Goal: Task Accomplishment & Management: Use online tool/utility

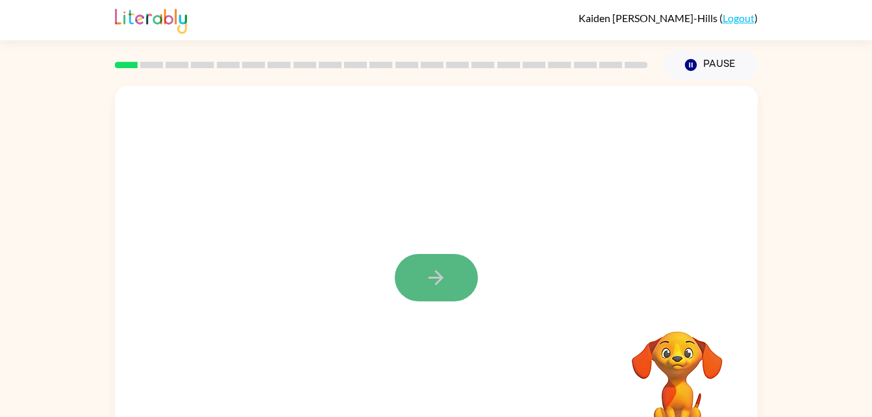
click at [463, 271] on button "button" at bounding box center [436, 277] width 83 height 47
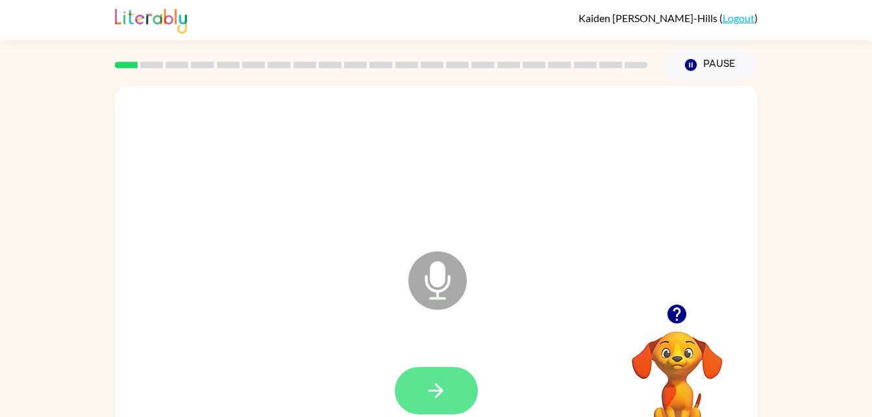
click at [447, 384] on icon "button" at bounding box center [435, 390] width 23 height 23
click at [447, 394] on icon "button" at bounding box center [435, 390] width 23 height 23
click at [437, 387] on icon "button" at bounding box center [435, 390] width 23 height 23
click at [442, 389] on icon "button" at bounding box center [435, 390] width 15 height 15
drag, startPoint x: 442, startPoint y: 389, endPoint x: 669, endPoint y: 127, distance: 347.4
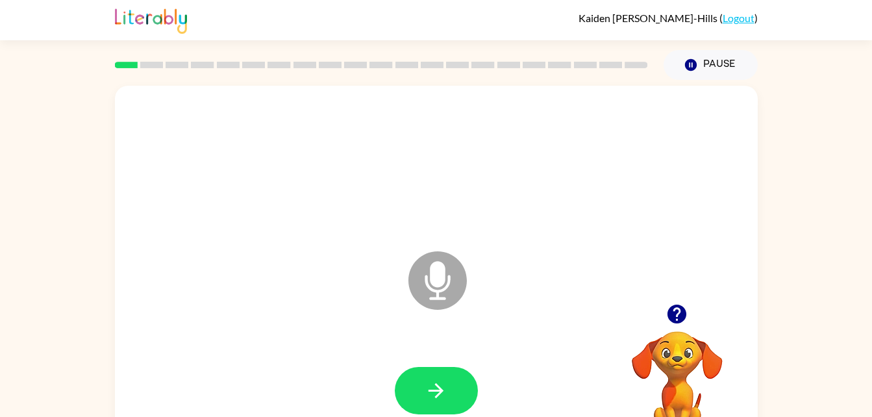
click at [669, 127] on div at bounding box center [436, 165] width 617 height 106
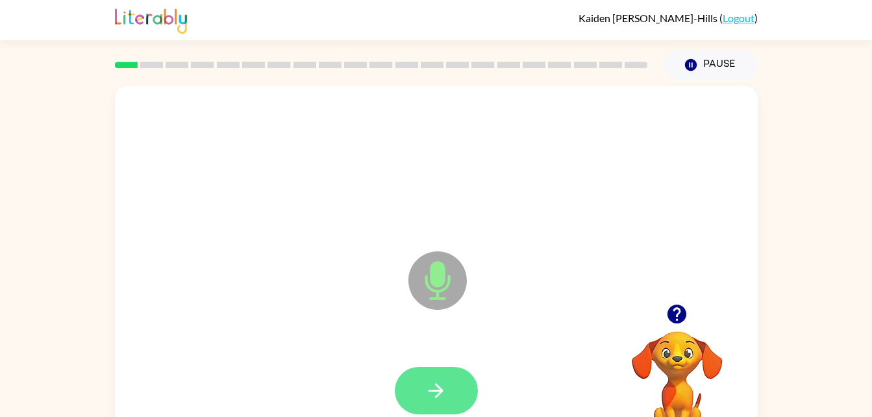
click at [424, 410] on button "button" at bounding box center [436, 390] width 83 height 47
drag, startPoint x: 449, startPoint y: 386, endPoint x: 448, endPoint y: 378, distance: 7.3
click at [448, 378] on button "button" at bounding box center [436, 390] width 83 height 47
click at [437, 387] on icon "button" at bounding box center [435, 390] width 15 height 15
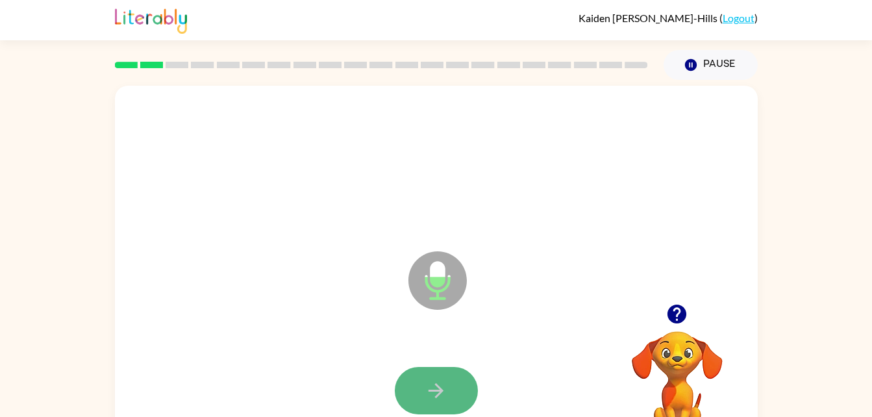
click at [436, 394] on icon "button" at bounding box center [435, 390] width 23 height 23
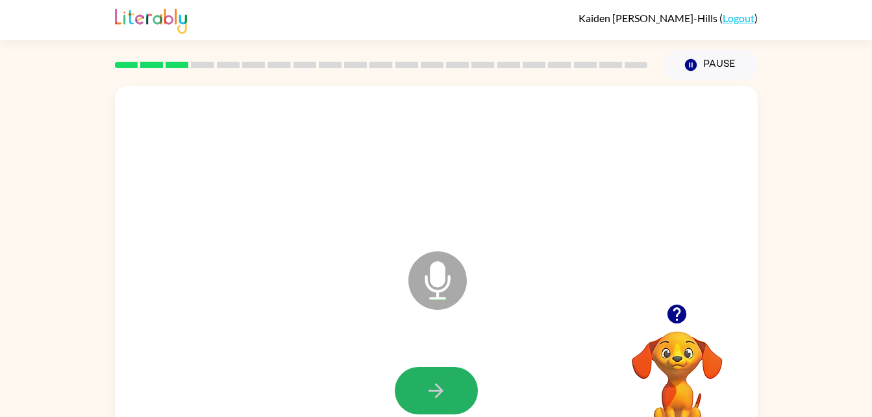
click at [436, 394] on icon "button" at bounding box center [435, 390] width 23 height 23
drag, startPoint x: 436, startPoint y: 394, endPoint x: 666, endPoint y: 136, distance: 345.3
click at [666, 136] on div at bounding box center [436, 165] width 617 height 106
click at [447, 379] on icon "button" at bounding box center [435, 390] width 23 height 23
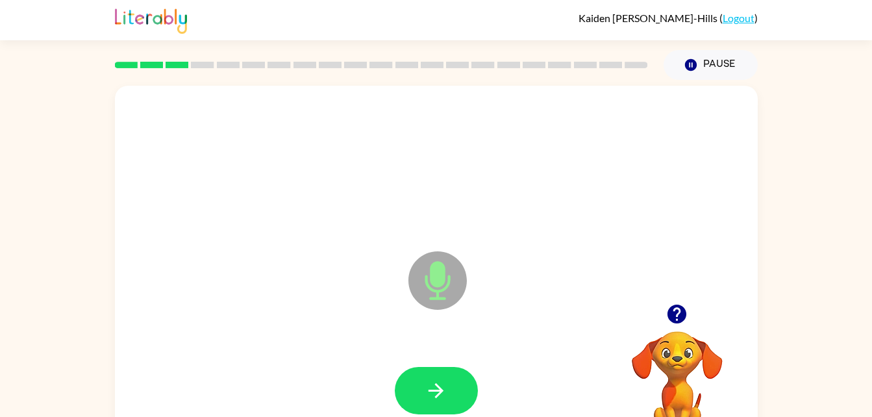
click at [447, 379] on icon "button" at bounding box center [435, 390] width 23 height 23
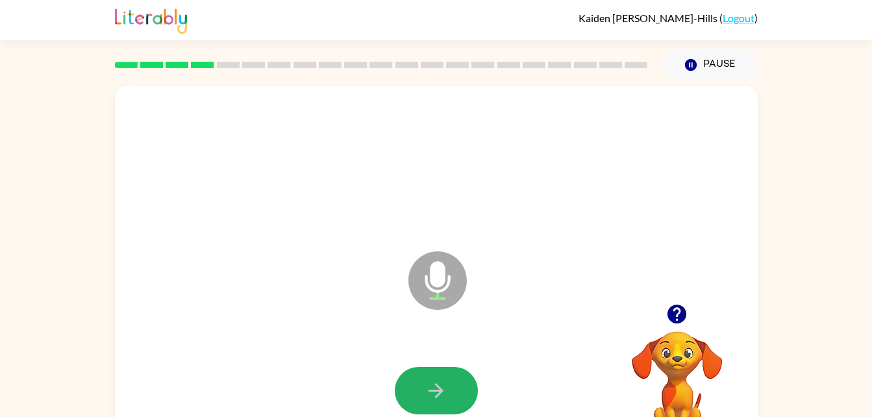
click at [447, 379] on icon "button" at bounding box center [435, 390] width 23 height 23
drag, startPoint x: 437, startPoint y: 388, endPoint x: 424, endPoint y: 368, distance: 23.4
click at [424, 368] on button "button" at bounding box center [436, 390] width 83 height 47
click at [434, 278] on icon "Microphone The Microphone is here when it is your turn to talk" at bounding box center [502, 296] width 195 height 97
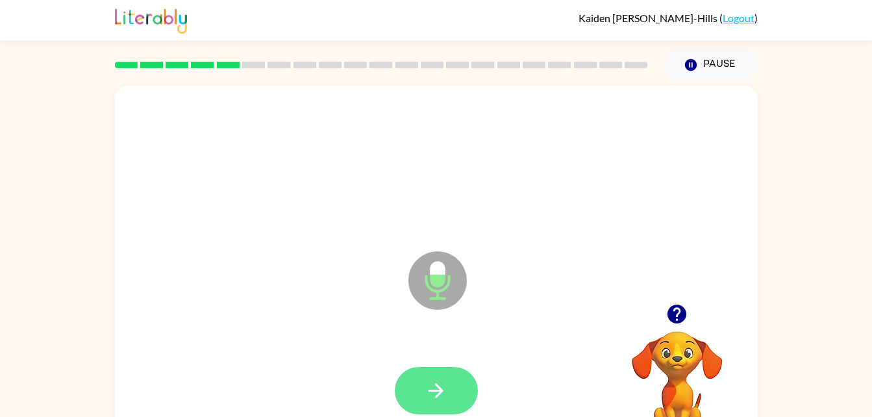
click at [441, 400] on icon "button" at bounding box center [435, 390] width 23 height 23
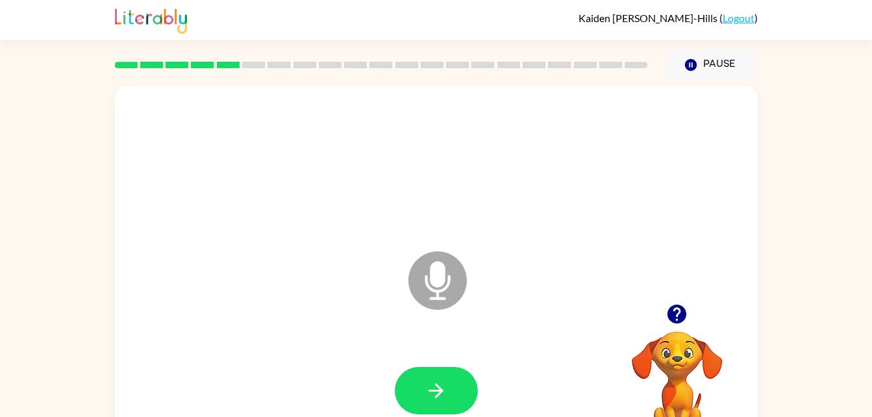
drag, startPoint x: 445, startPoint y: 392, endPoint x: 680, endPoint y: 162, distance: 328.6
click at [680, 162] on div at bounding box center [436, 165] width 617 height 106
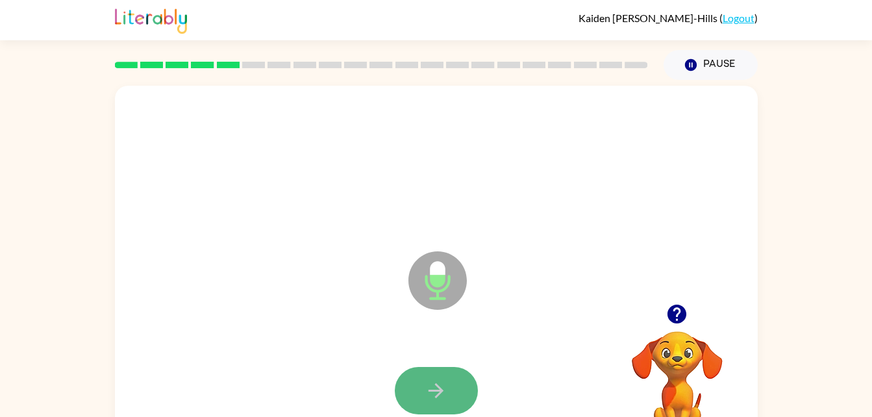
click at [432, 393] on icon "button" at bounding box center [435, 390] width 23 height 23
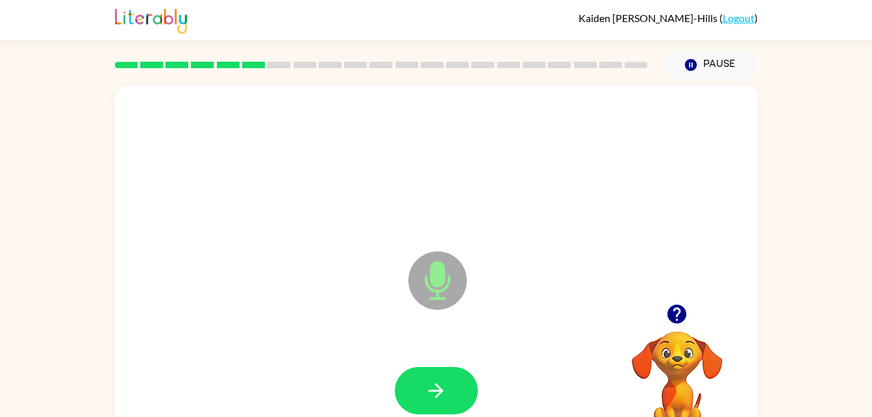
drag, startPoint x: 432, startPoint y: 393, endPoint x: 420, endPoint y: 381, distance: 17.0
click at [420, 381] on button "button" at bounding box center [436, 390] width 83 height 47
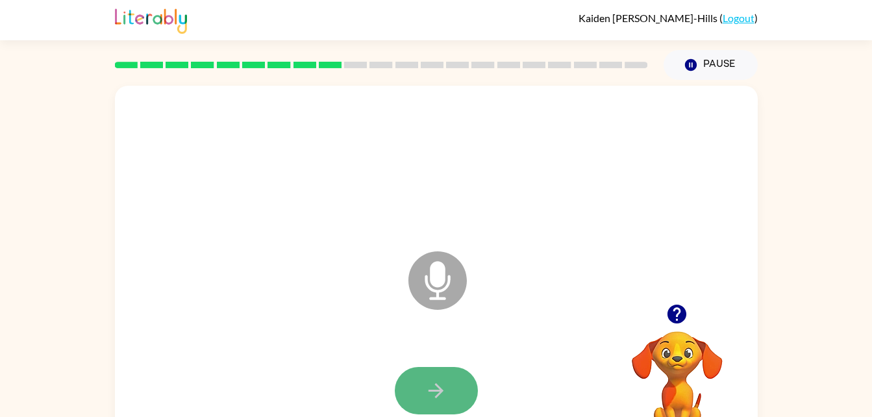
click at [442, 388] on icon "button" at bounding box center [435, 390] width 23 height 23
click at [449, 399] on button "button" at bounding box center [436, 390] width 83 height 47
click at [445, 390] on icon "button" at bounding box center [435, 390] width 23 height 23
drag, startPoint x: 445, startPoint y: 390, endPoint x: 572, endPoint y: 110, distance: 307.9
click at [572, 110] on div "Microphone The Microphone is here when it is your turn to talk" at bounding box center [436, 271] width 643 height 371
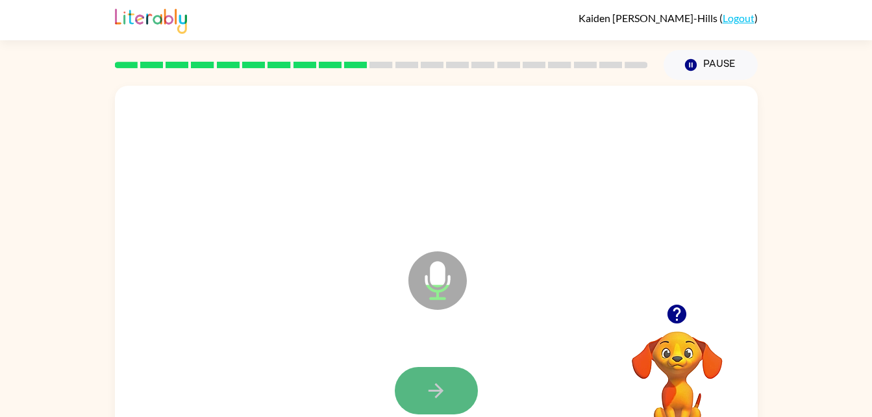
click at [451, 388] on button "button" at bounding box center [436, 390] width 83 height 47
click at [432, 389] on icon "button" at bounding box center [435, 390] width 15 height 15
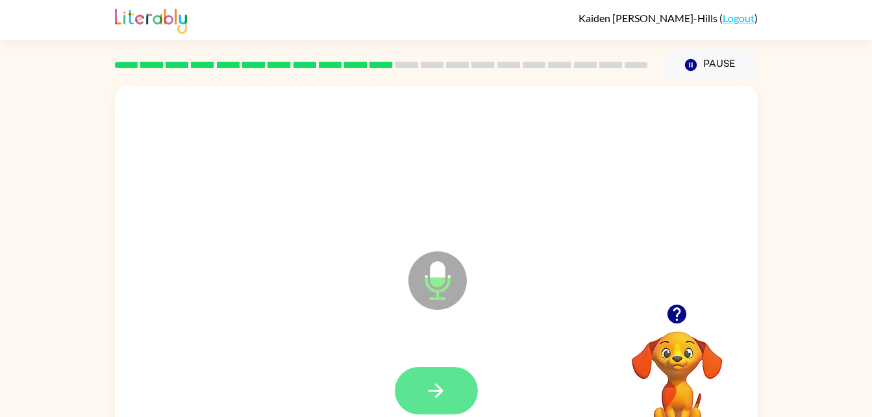
click at [437, 387] on icon "button" at bounding box center [435, 390] width 23 height 23
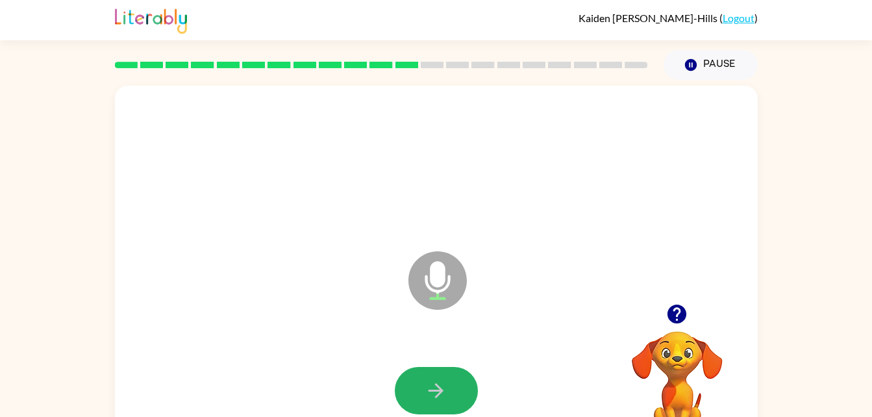
click at [437, 387] on icon "button" at bounding box center [435, 390] width 23 height 23
drag, startPoint x: 437, startPoint y: 387, endPoint x: 354, endPoint y: 238, distance: 170.0
click at [354, 238] on div "Microphone The Microphone is here when it is your turn to talk" at bounding box center [405, 248] width 554 height 47
click at [437, 399] on icon "button" at bounding box center [435, 390] width 23 height 23
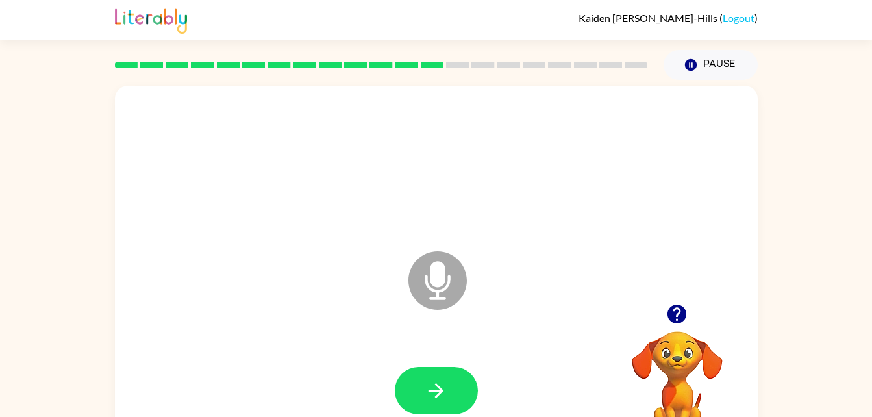
drag, startPoint x: 437, startPoint y: 399, endPoint x: 389, endPoint y: 199, distance: 206.2
click at [389, 199] on div at bounding box center [436, 165] width 617 height 106
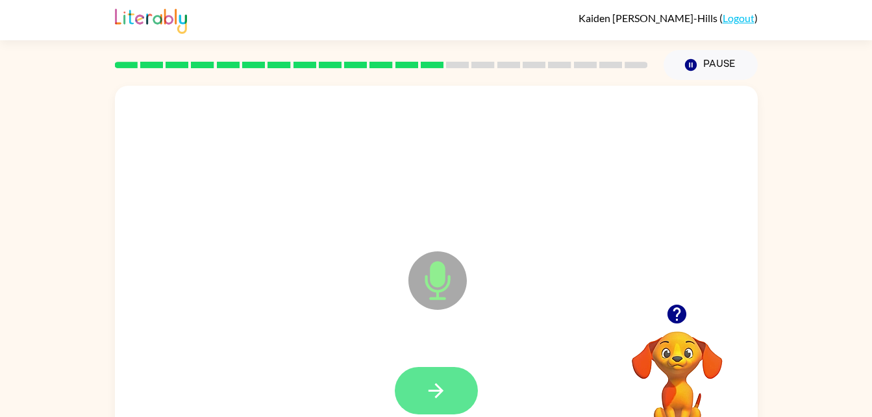
click at [456, 395] on button "button" at bounding box center [436, 390] width 83 height 47
click at [450, 397] on button "button" at bounding box center [436, 390] width 83 height 47
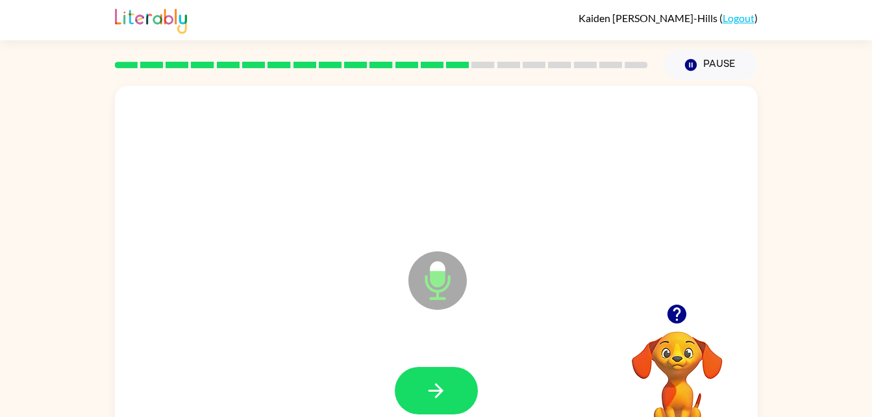
drag, startPoint x: 450, startPoint y: 397, endPoint x: 556, endPoint y: 111, distance: 305.2
click at [556, 111] on div "Microphone The Microphone is here when it is your turn to talk" at bounding box center [436, 271] width 643 height 371
click at [438, 380] on icon "button" at bounding box center [435, 390] width 23 height 23
click at [446, 391] on icon "button" at bounding box center [435, 390] width 23 height 23
click at [439, 395] on icon "button" at bounding box center [435, 390] width 23 height 23
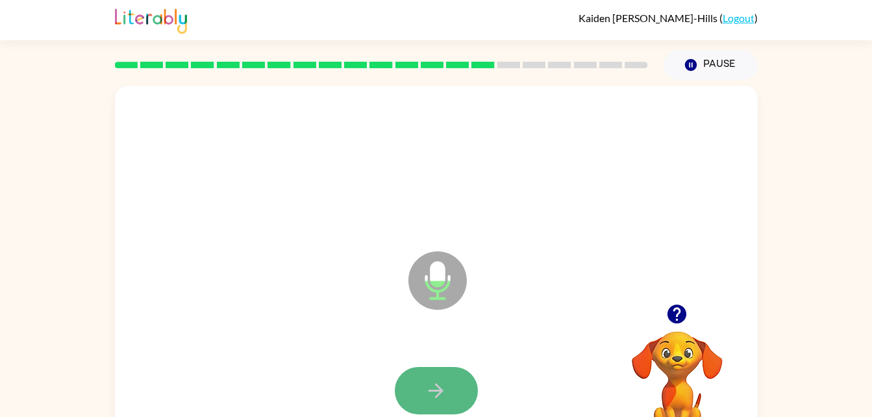
click at [443, 389] on icon "button" at bounding box center [435, 390] width 23 height 23
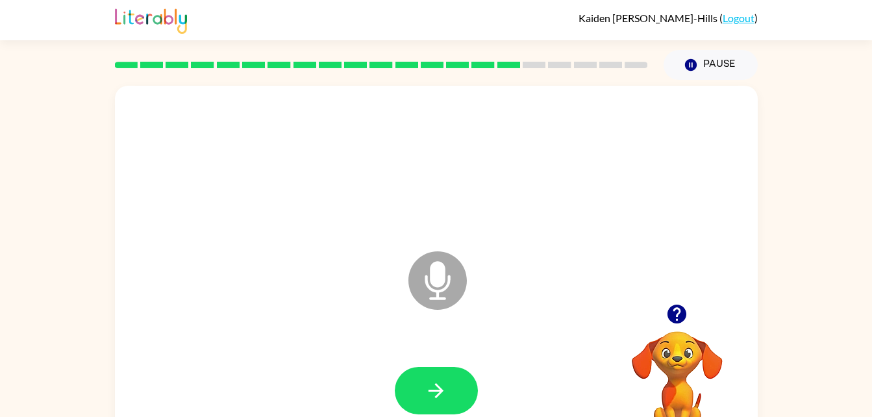
drag, startPoint x: 443, startPoint y: 389, endPoint x: 534, endPoint y: 120, distance: 284.1
click at [534, 120] on div at bounding box center [436, 165] width 617 height 106
click at [440, 395] on icon "button" at bounding box center [435, 390] width 23 height 23
click at [440, 389] on icon "button" at bounding box center [435, 390] width 15 height 15
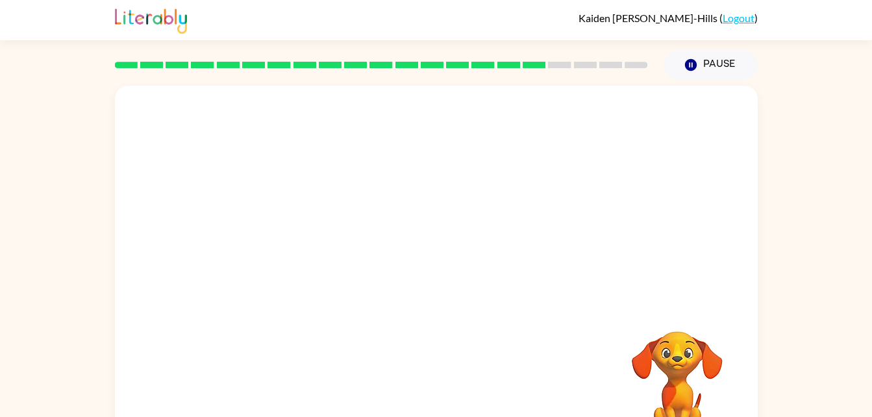
click at [440, 389] on div "Your browser must support playing .mp4 files to use Literably. Please try using…" at bounding box center [436, 271] width 643 height 371
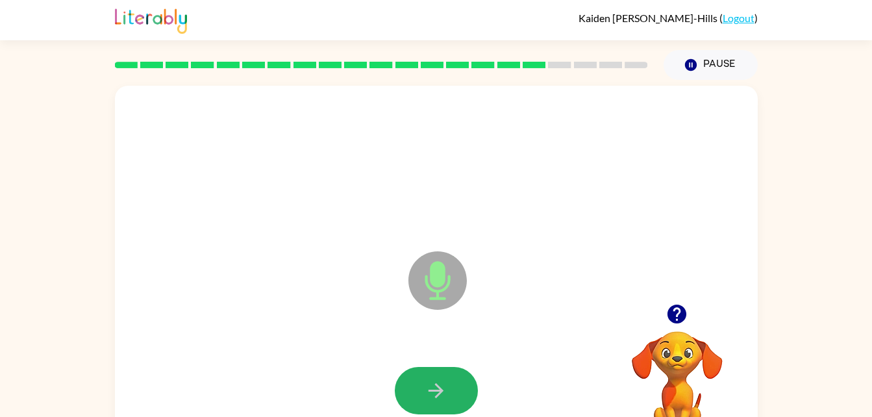
click at [411, 390] on button "button" at bounding box center [436, 390] width 83 height 47
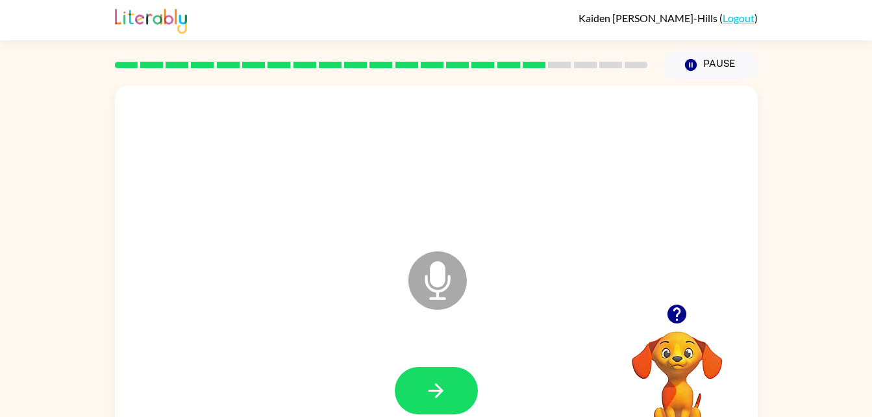
drag, startPoint x: 409, startPoint y: 388, endPoint x: 345, endPoint y: 241, distance: 160.7
click at [345, 241] on div "Microphone The Microphone is here when it is your turn to talk" at bounding box center [405, 248] width 554 height 47
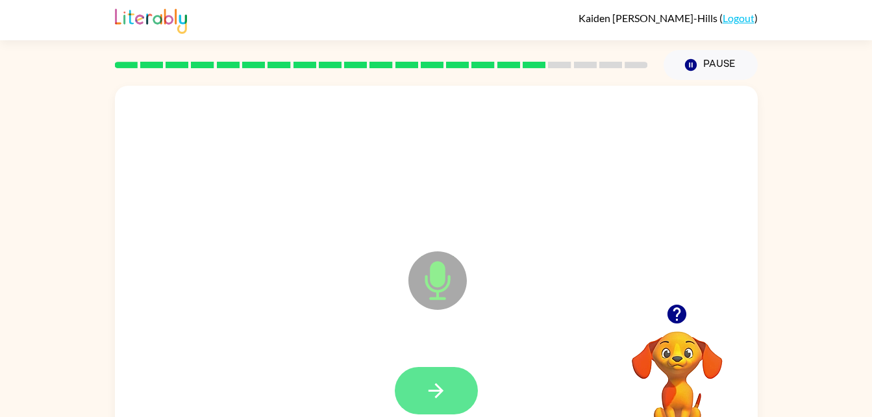
click at [449, 381] on button "button" at bounding box center [436, 390] width 83 height 47
click at [452, 409] on button "button" at bounding box center [436, 390] width 83 height 47
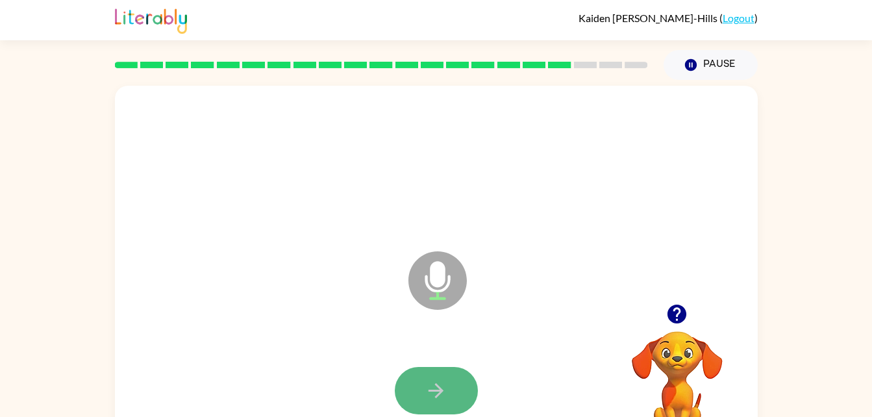
click at [445, 394] on icon "button" at bounding box center [435, 390] width 23 height 23
click at [433, 397] on icon "button" at bounding box center [435, 390] width 23 height 23
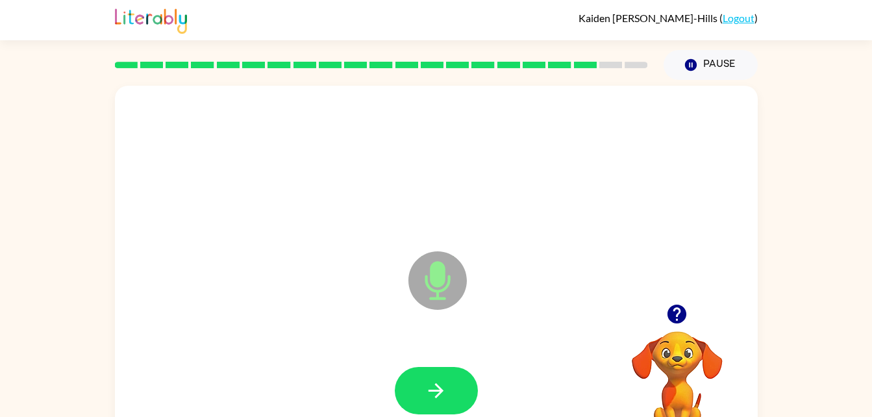
click at [433, 397] on icon "button" at bounding box center [435, 390] width 23 height 23
drag, startPoint x: 433, startPoint y: 397, endPoint x: 381, endPoint y: 243, distance: 162.4
click at [381, 243] on div "Microphone The Microphone is here when it is your turn to talk" at bounding box center [405, 248] width 554 height 47
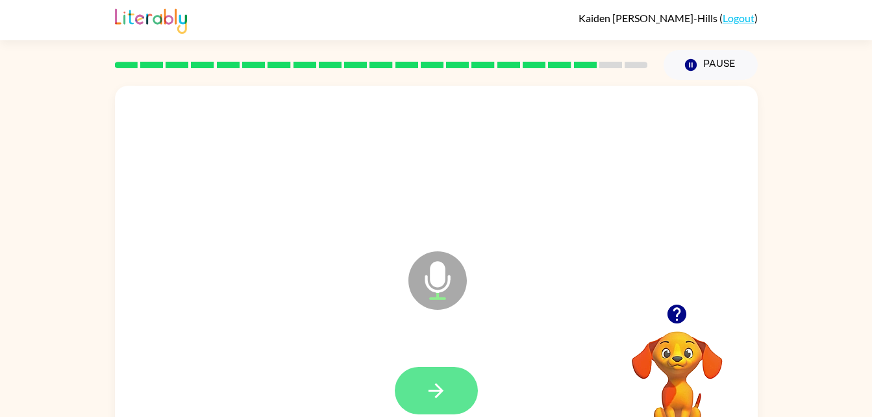
click at [447, 371] on button "button" at bounding box center [436, 390] width 83 height 47
click at [449, 388] on button "button" at bounding box center [436, 390] width 83 height 47
click at [440, 392] on icon "button" at bounding box center [435, 390] width 15 height 15
